Goal: Check status: Check status

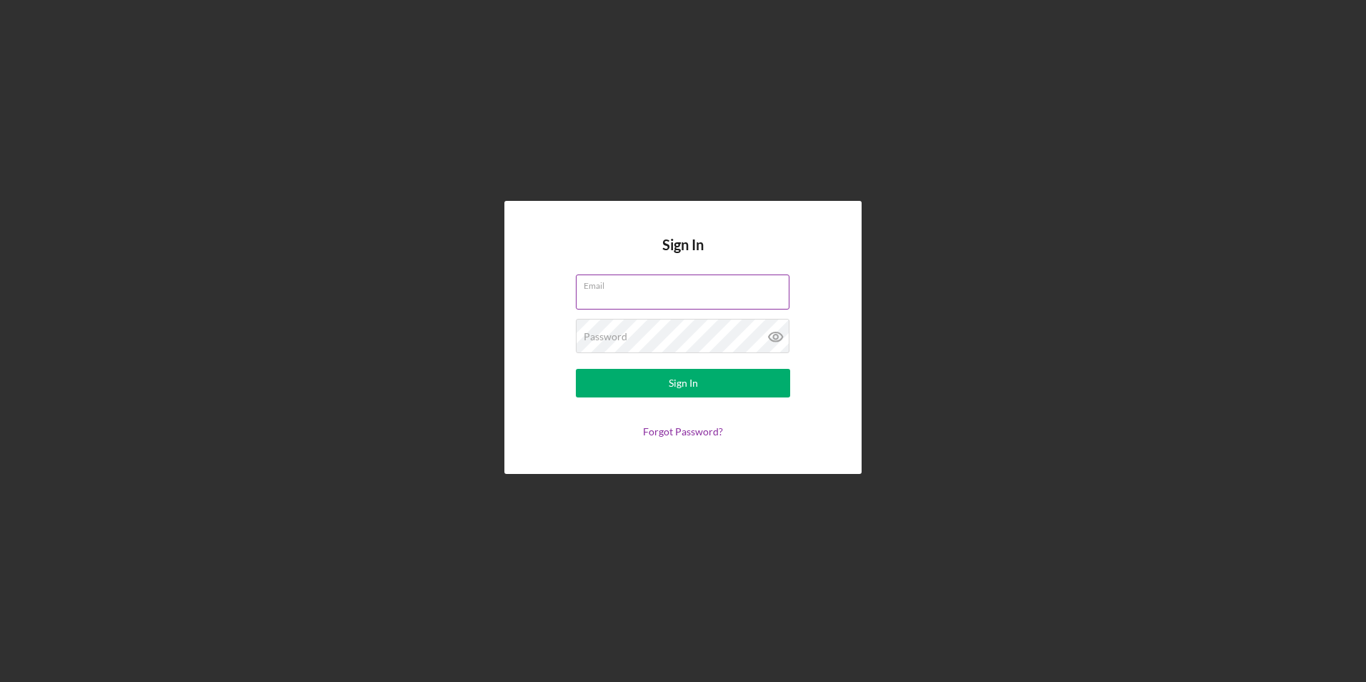
click at [647, 294] on input "Email" at bounding box center [683, 291] width 214 height 34
type input "[EMAIL_ADDRESS][DOMAIN_NAME]"
click at [576, 369] on button "Sign In" at bounding box center [683, 383] width 214 height 29
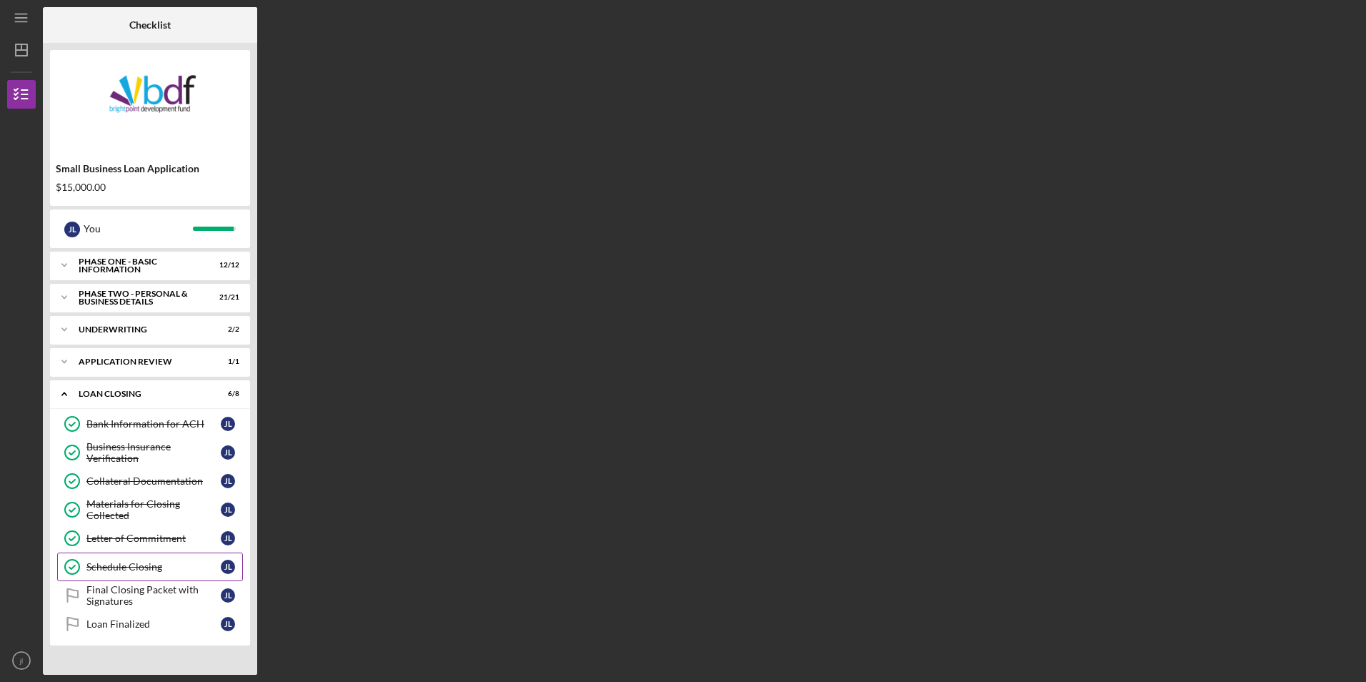
click at [136, 567] on div "Schedule Closing" at bounding box center [153, 566] width 134 height 11
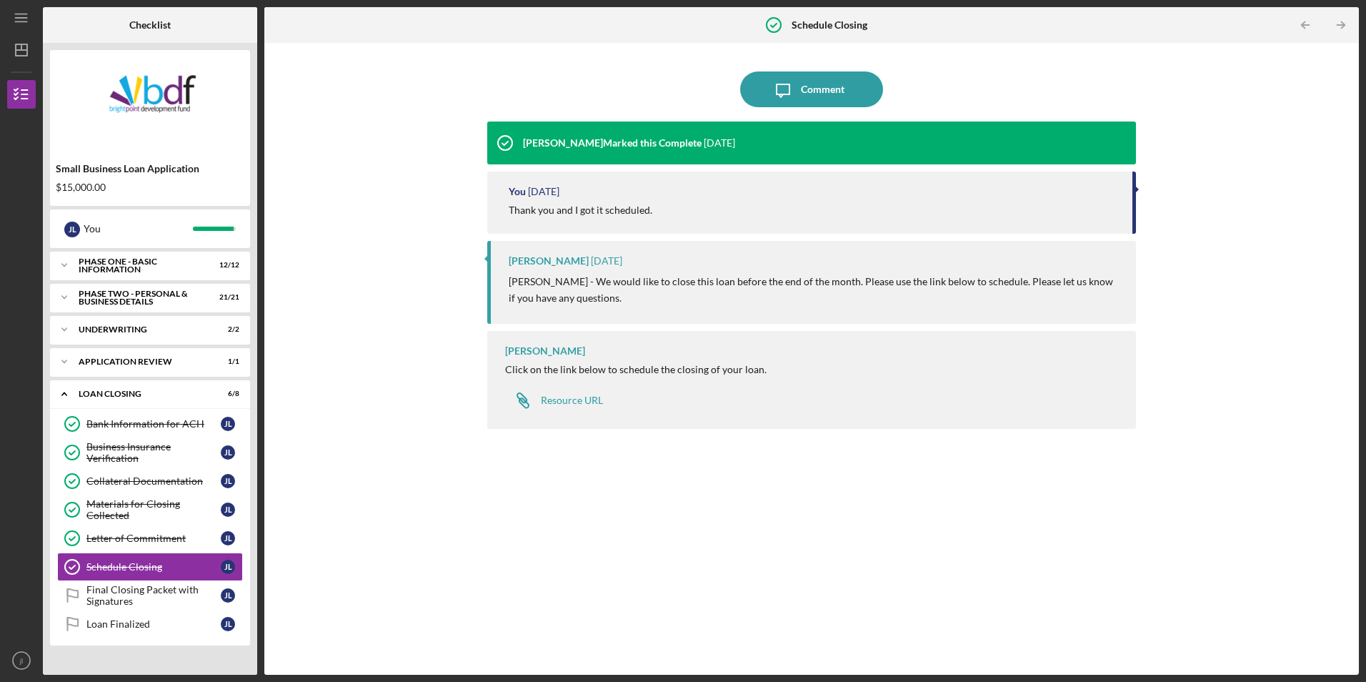
click at [0, 681] on nordpass-portal at bounding box center [0, 682] width 0 height 0
click at [181, 533] on div "Letter of Commitment" at bounding box center [153, 537] width 134 height 11
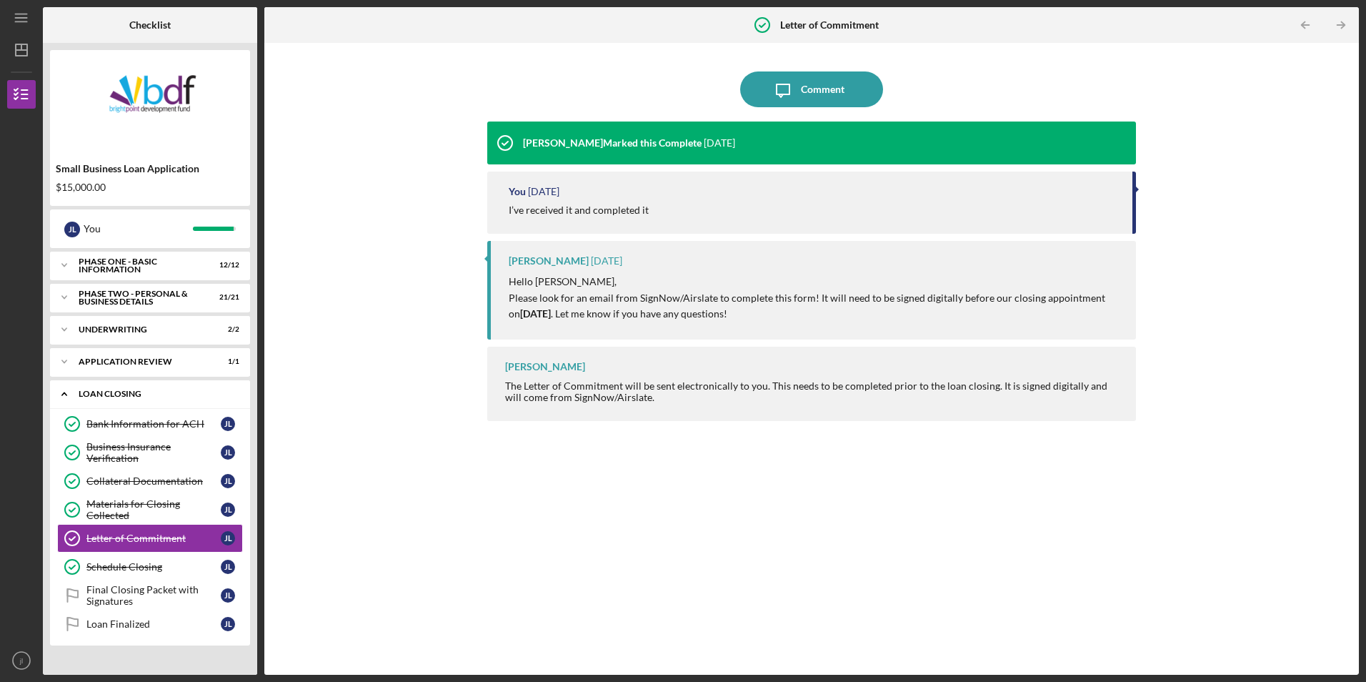
click at [140, 396] on div "Loan Closing" at bounding box center [156, 393] width 154 height 9
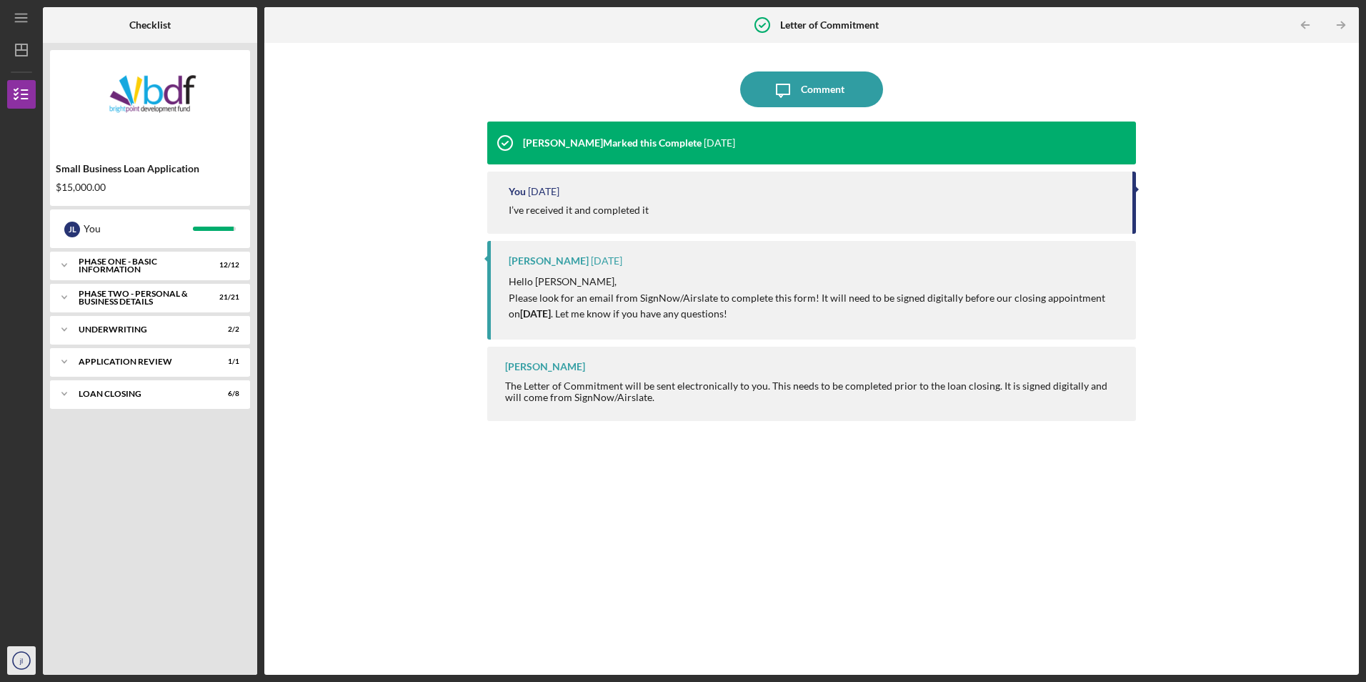
click at [26, 667] on circle "button" at bounding box center [21, 660] width 17 height 17
click at [39, 636] on link "Logout" at bounding box center [86, 626] width 157 height 29
